Goal: Task Accomplishment & Management: Use online tool/utility

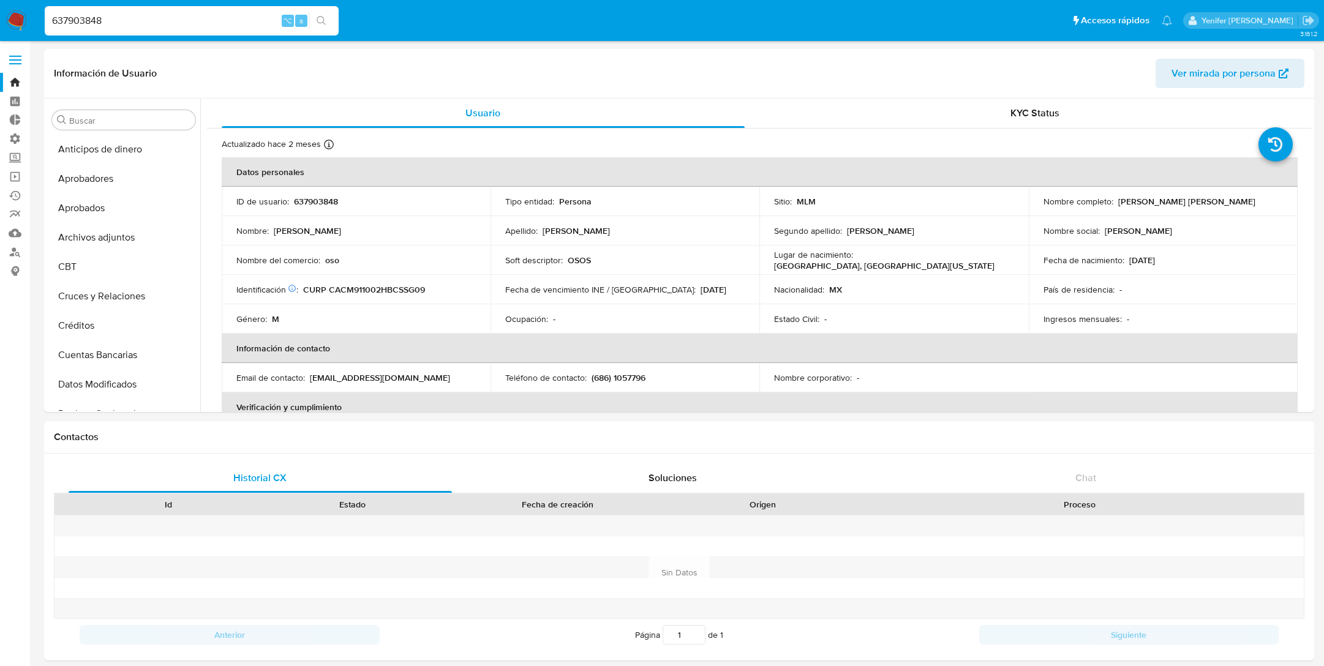
select select "10"
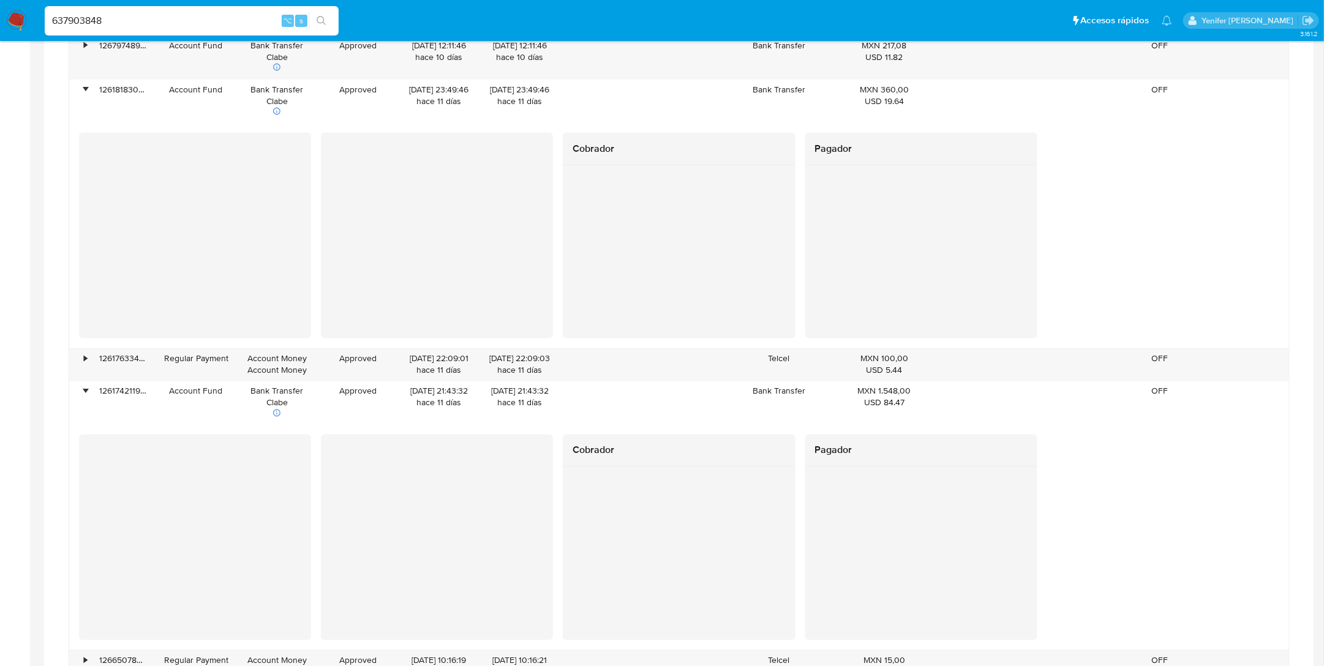
scroll to position [576, 0]
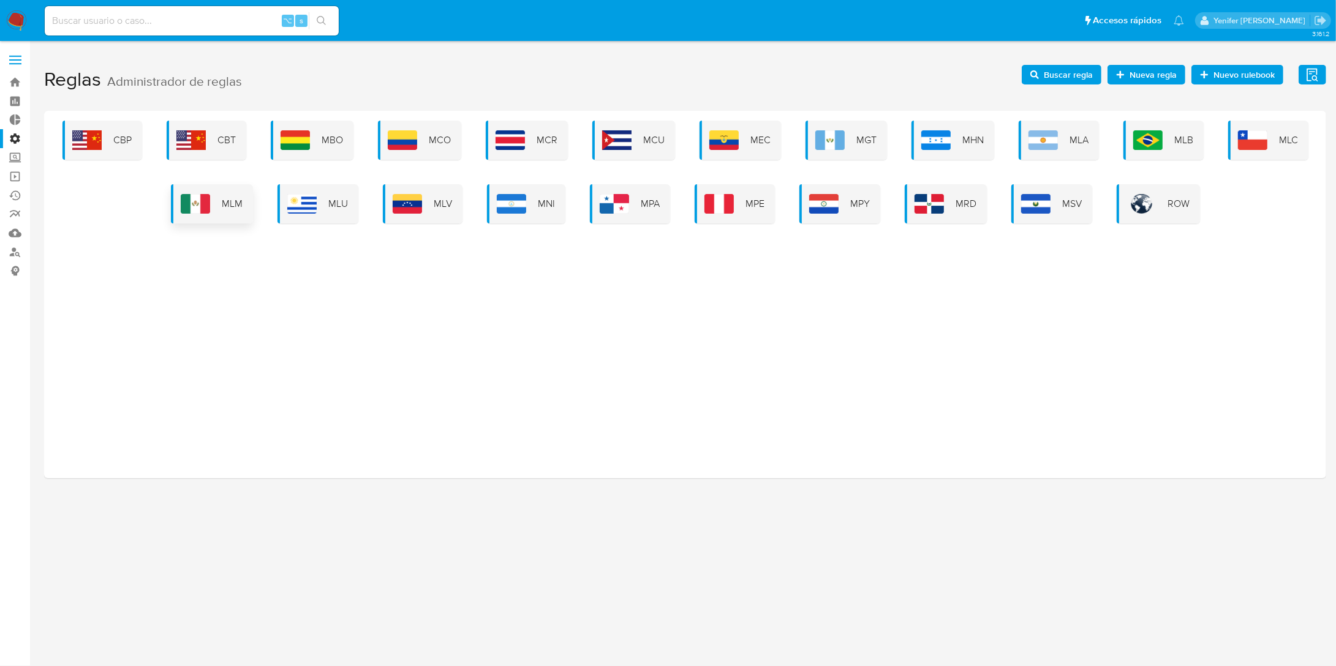
click at [230, 202] on span "MLM" at bounding box center [232, 203] width 21 height 13
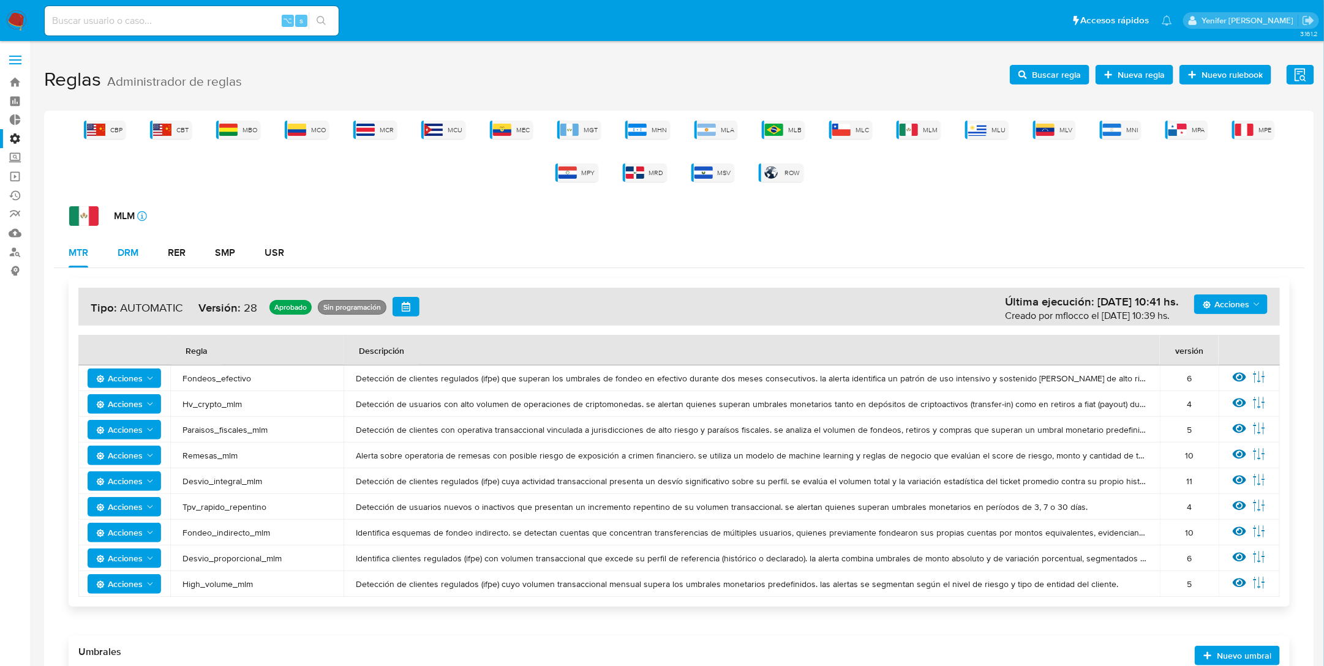
click at [132, 254] on div "DRM" at bounding box center [128, 253] width 21 height 10
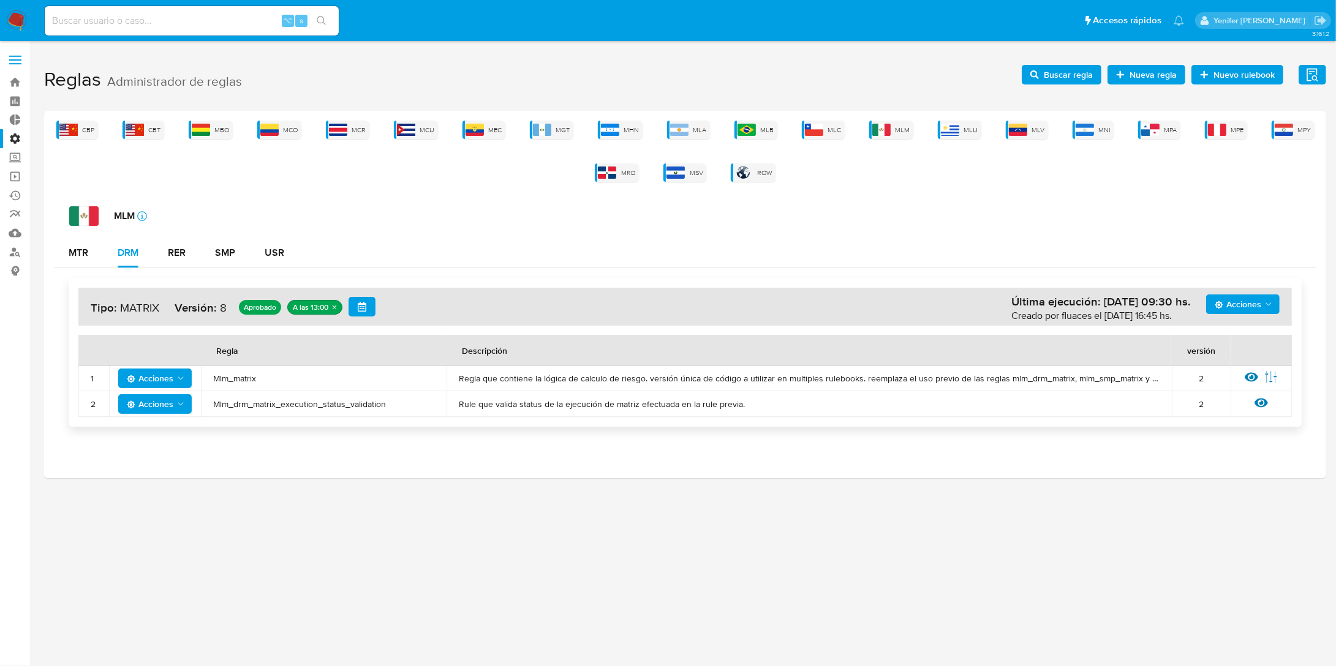
click at [1259, 379] on div "Ver regla Editar parámetros" at bounding box center [1261, 379] width 37 height 16
click at [1251, 377] on icon at bounding box center [1251, 377] width 13 height 9
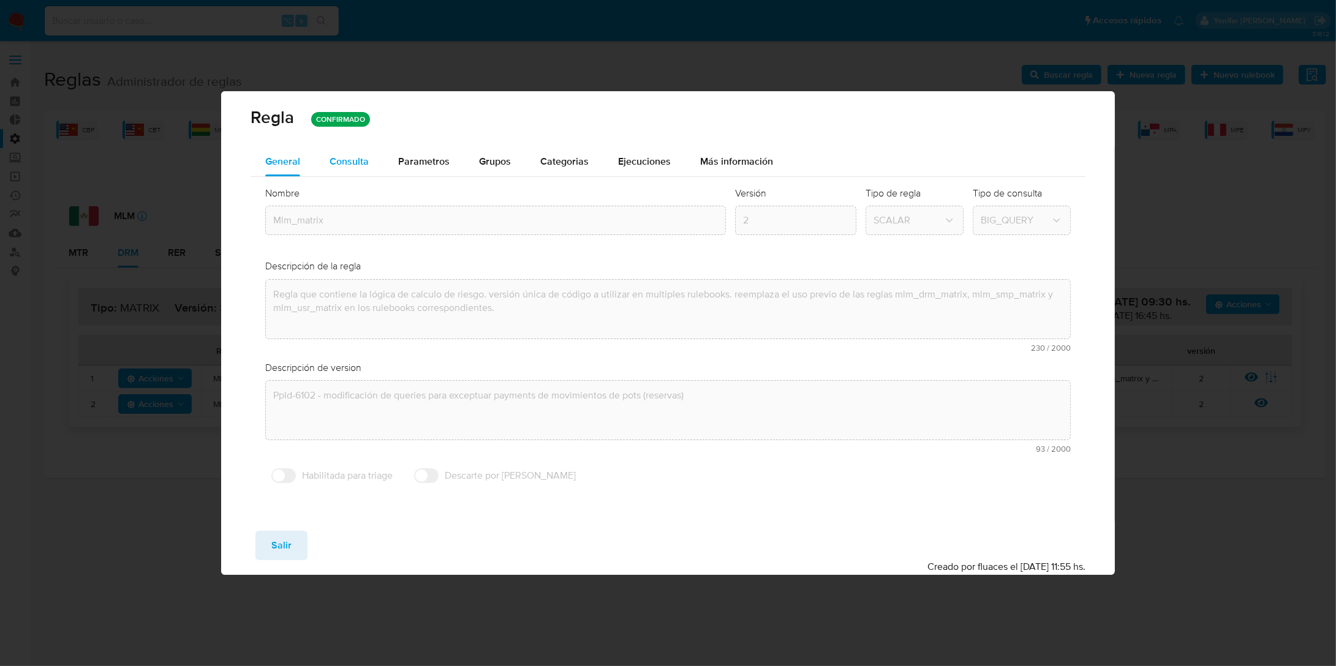
click at [350, 148] on div "Consulta" at bounding box center [349, 161] width 39 height 29
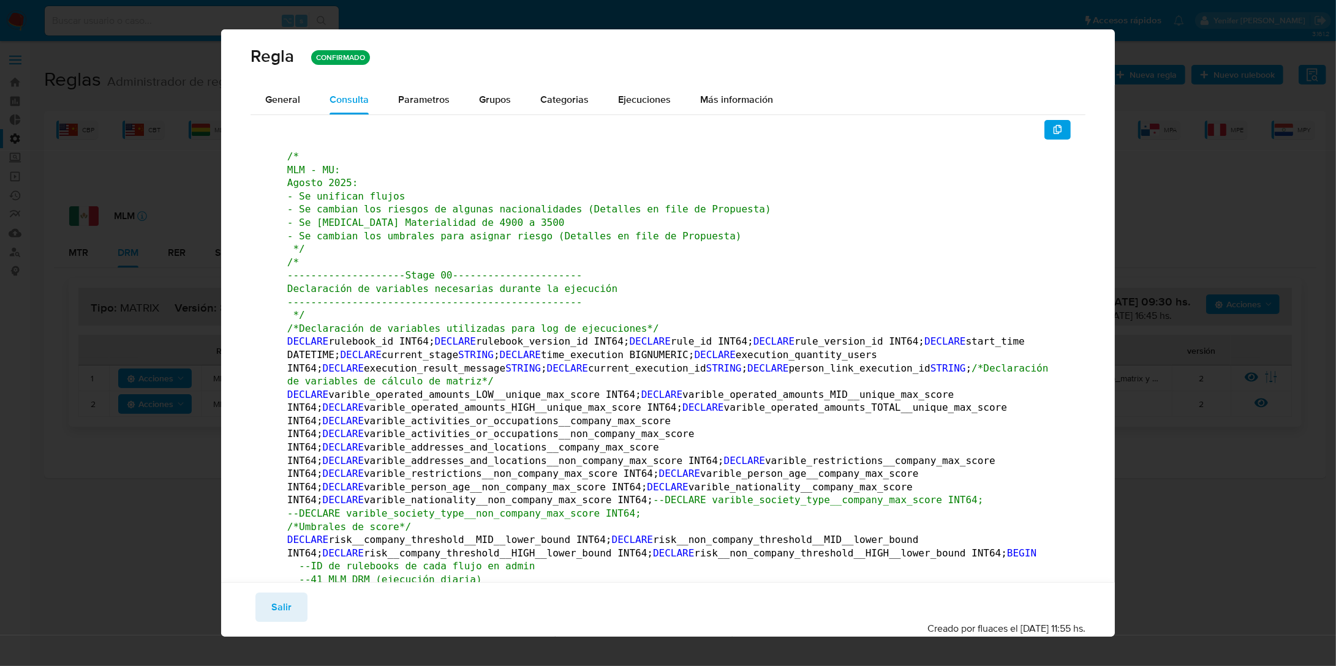
click at [1052, 113] on div "General Consulta Parametros Evidencias Grupos Categorias Ejecuciones Más inform…" at bounding box center [667, 99] width 835 height 29
click at [1050, 120] on button "button" at bounding box center [1057, 130] width 27 height 20
